Goal: Find specific page/section: Find specific page/section

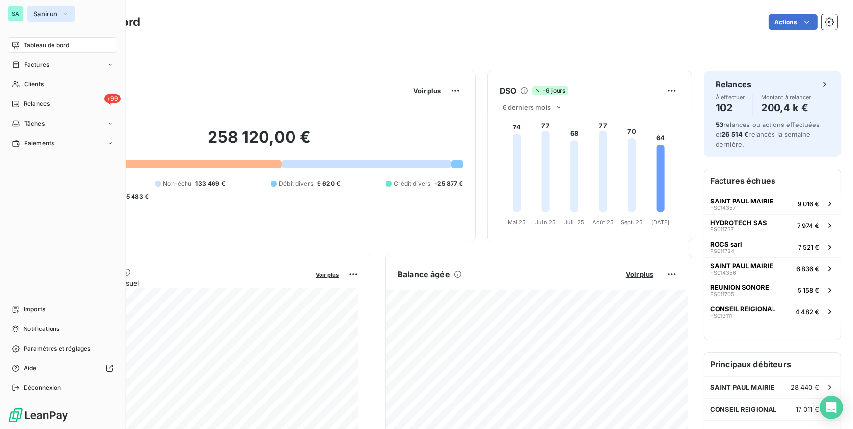
click at [44, 14] on span "Sanirun" at bounding box center [45, 14] width 24 height 8
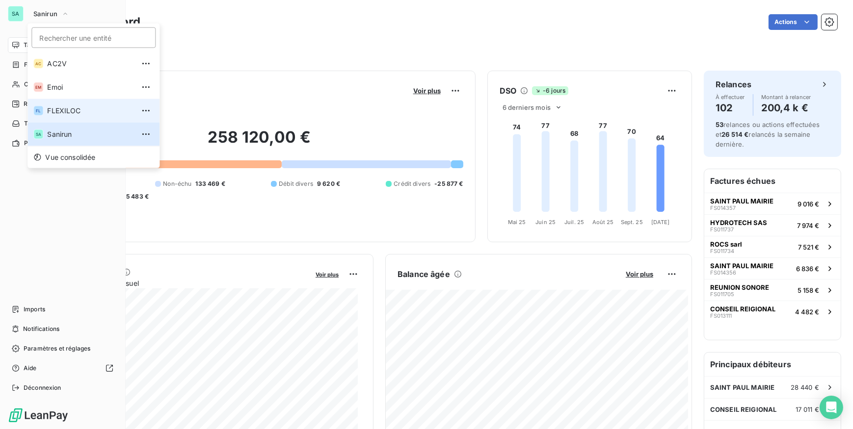
click at [57, 111] on span "FLEXILOC" at bounding box center [90, 111] width 87 height 10
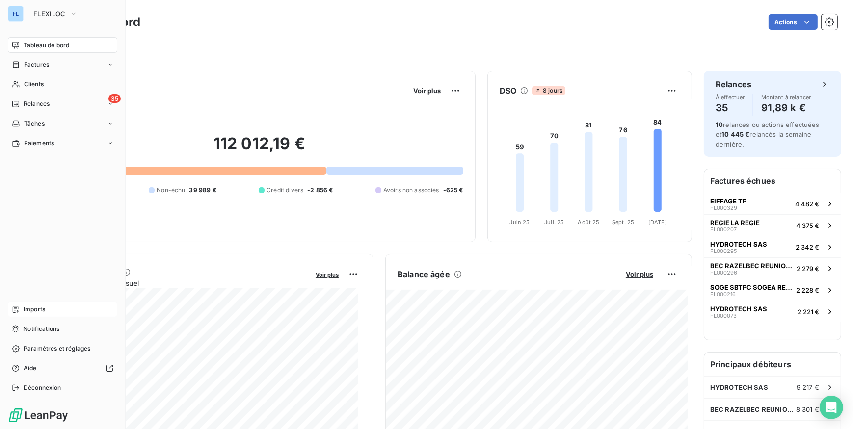
click at [47, 310] on div "Imports" at bounding box center [62, 310] width 109 height 16
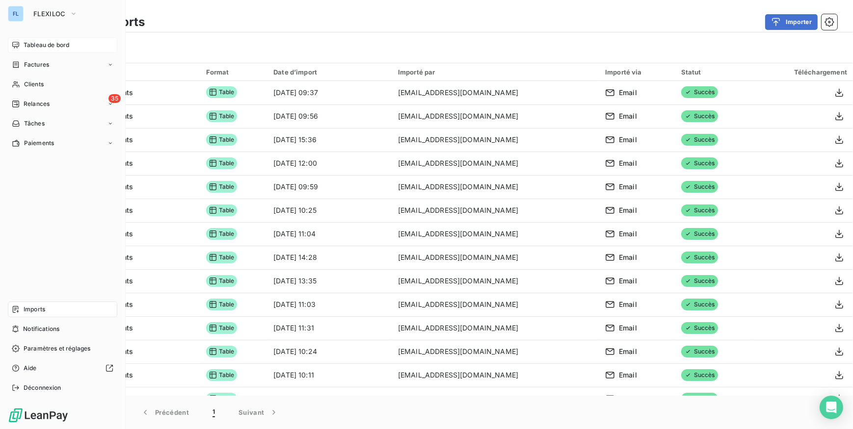
click at [28, 44] on span "Tableau de bord" at bounding box center [47, 45] width 46 height 9
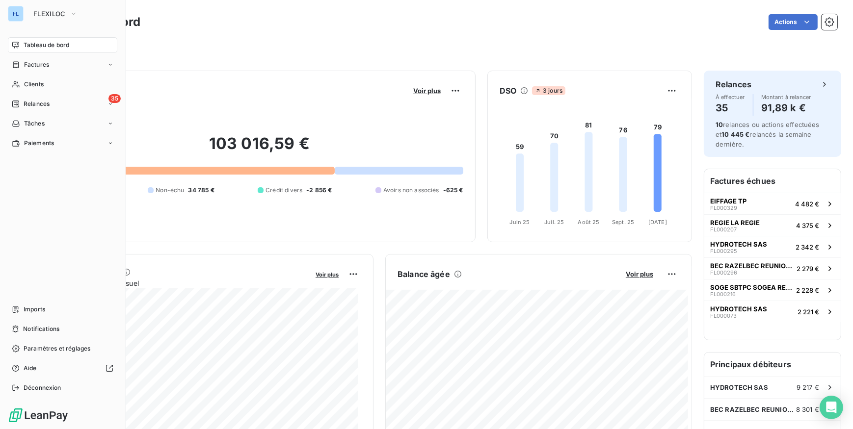
click at [26, 13] on div "FL FLEXILOC" at bounding box center [62, 14] width 109 height 16
click at [45, 12] on span "FLEXILOC" at bounding box center [49, 14] width 32 height 8
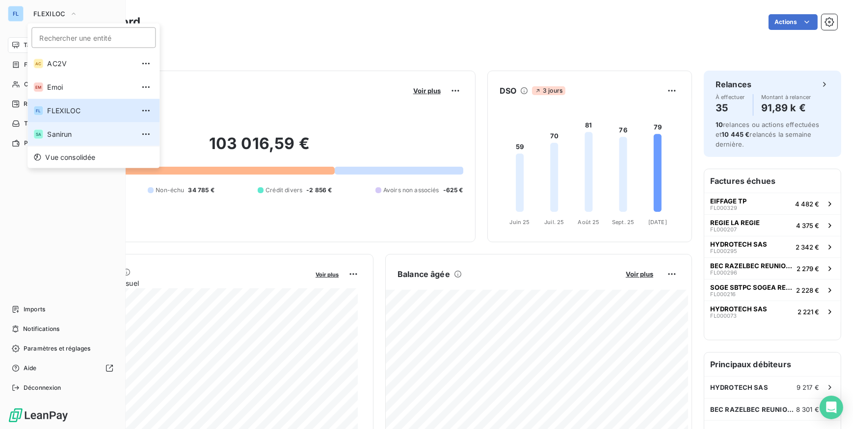
click at [49, 132] on span "Sanirun" at bounding box center [90, 135] width 87 height 10
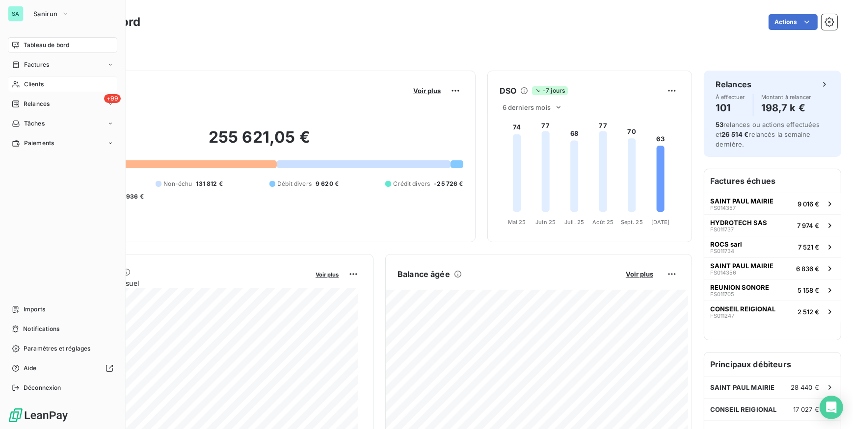
click at [29, 84] on span "Clients" at bounding box center [34, 84] width 20 height 9
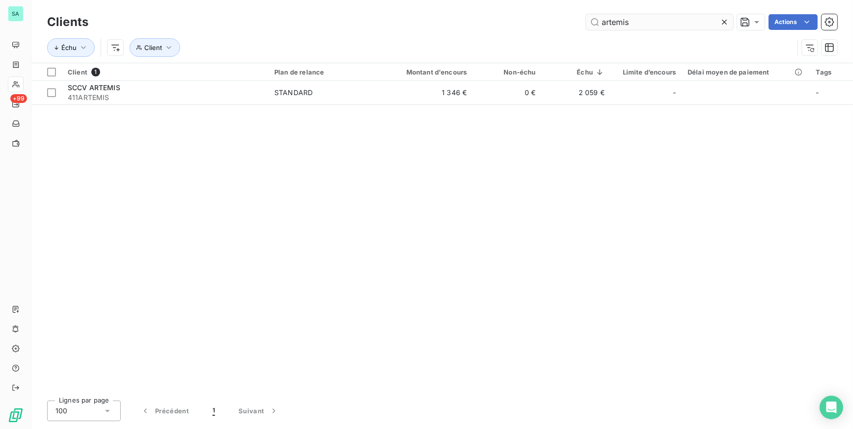
type input "artemis"
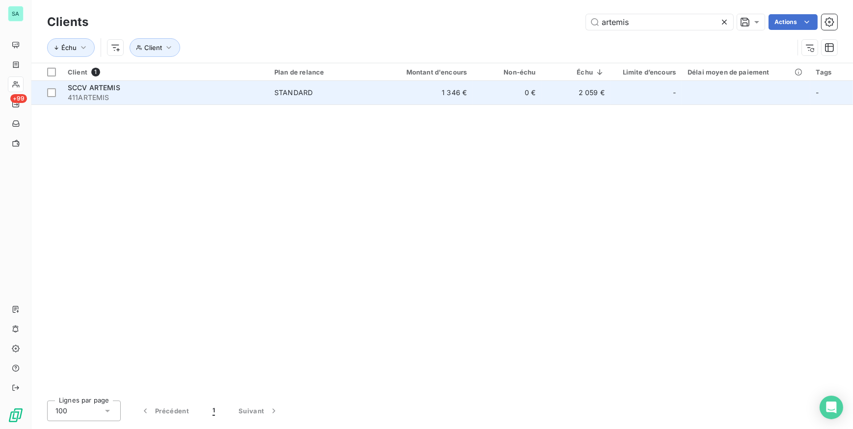
click at [201, 95] on span "411ARTEMIS" at bounding box center [165, 98] width 195 height 10
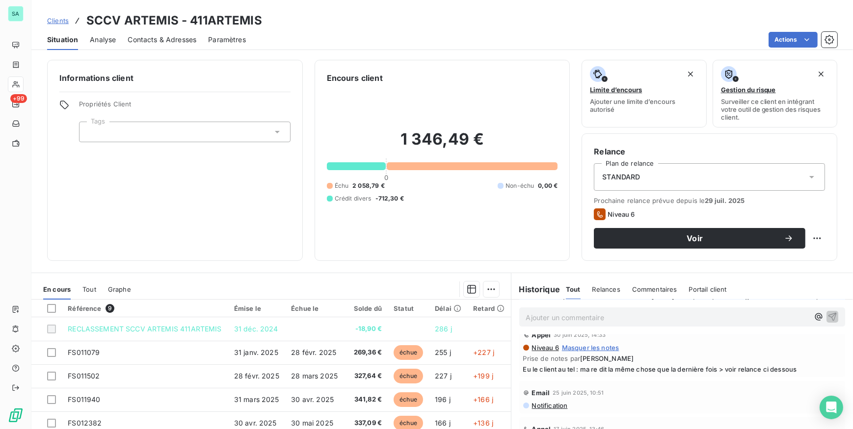
scroll to position [279, 0]
